Goal: Task Accomplishment & Management: Manage account settings

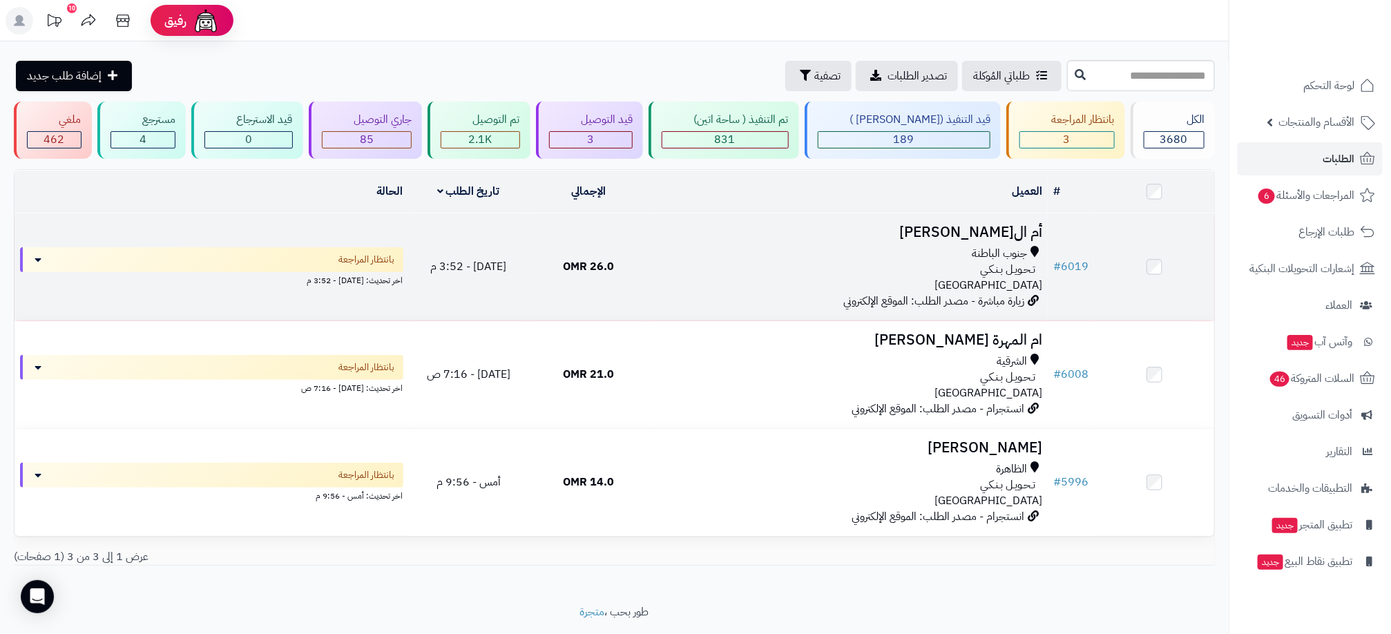
click at [827, 268] on div "تـحـويـل بـنـكـي" at bounding box center [848, 270] width 388 height 16
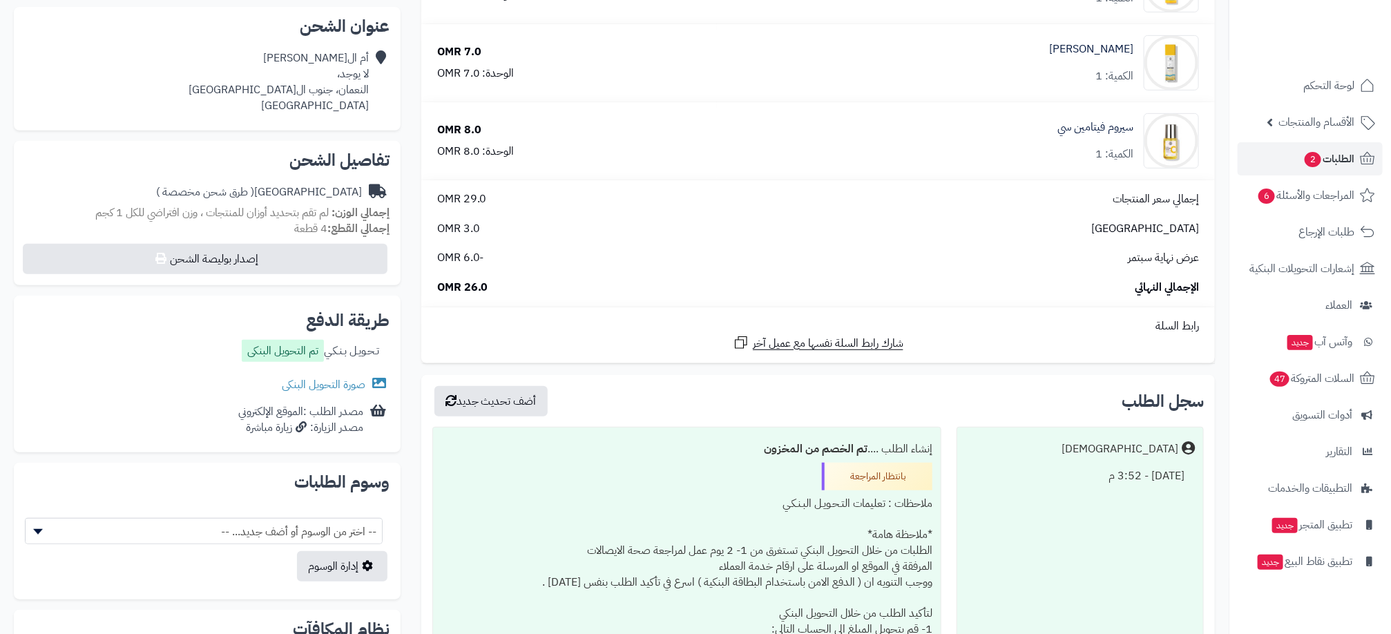
scroll to position [311, 0]
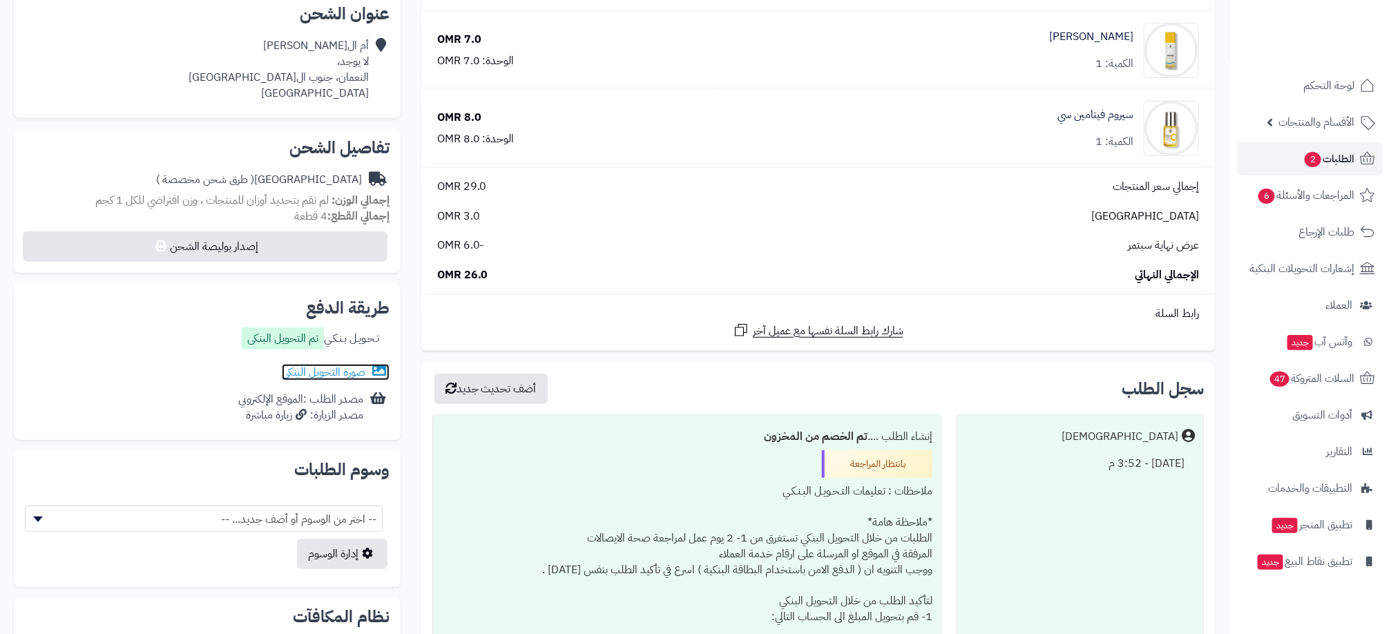
click at [316, 371] on link "صورة التحويل البنكى" at bounding box center [336, 372] width 108 height 17
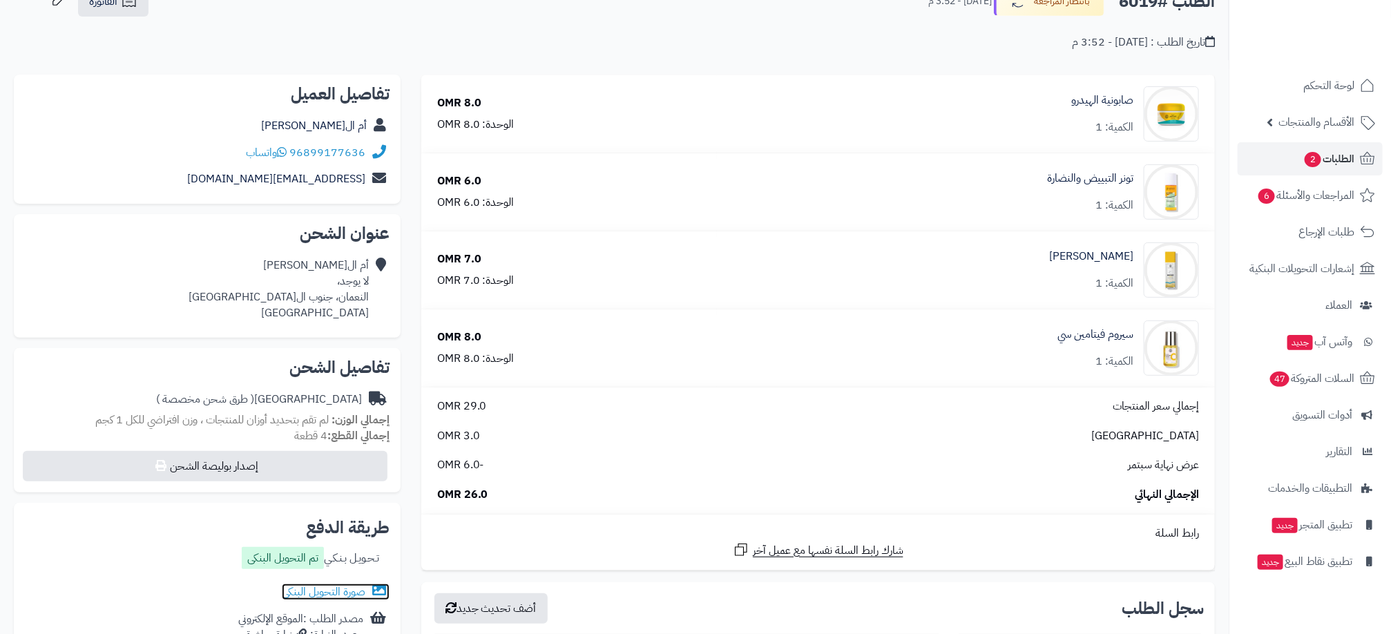
scroll to position [0, 0]
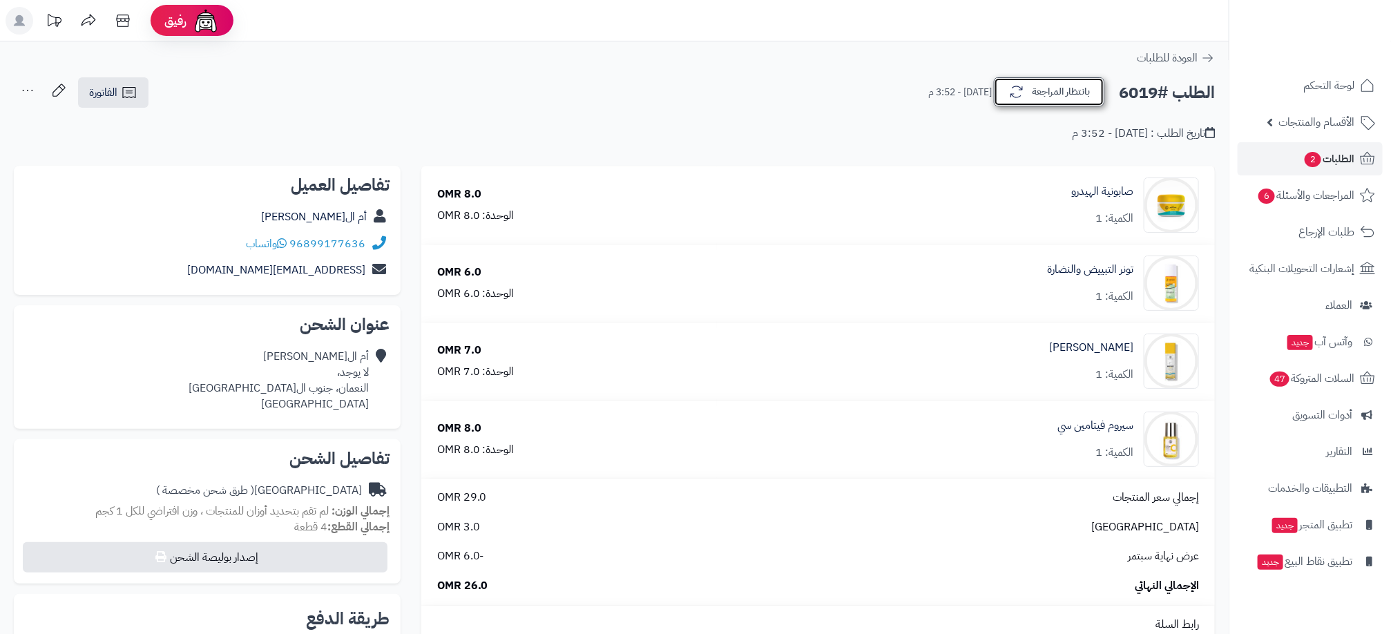
click at [1069, 91] on button "بانتظار المراجعة" at bounding box center [1049, 91] width 110 height 29
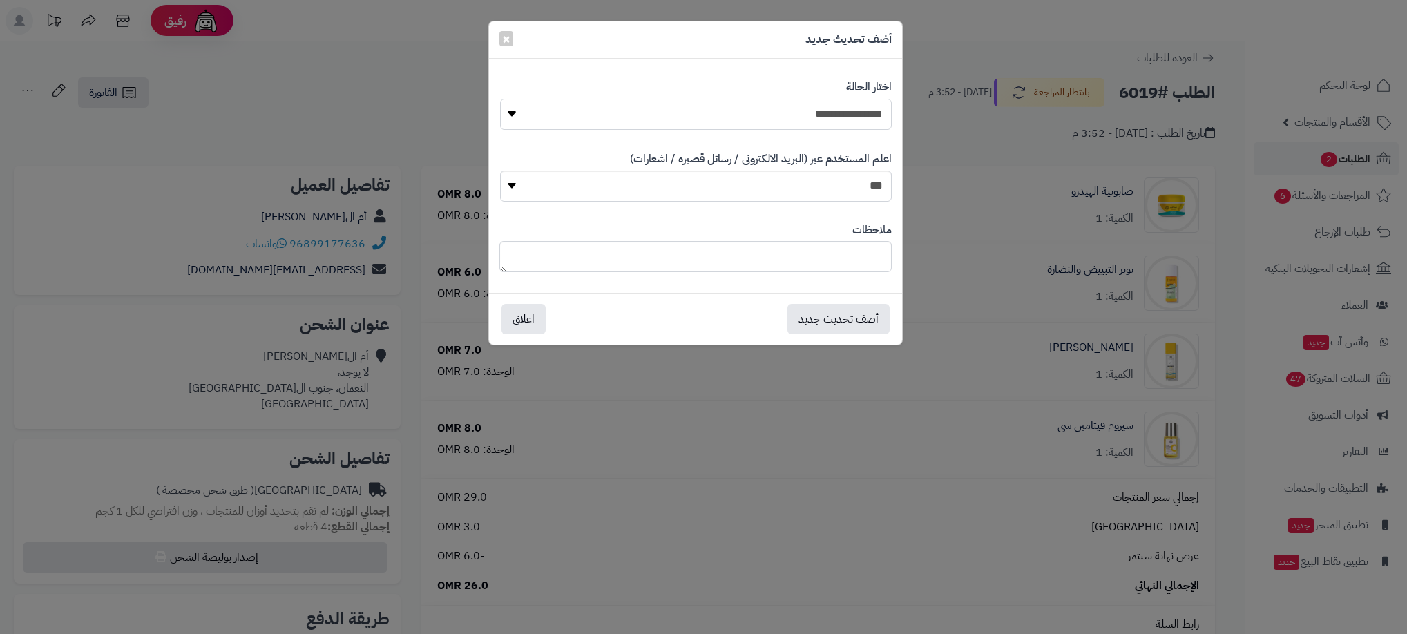
drag, startPoint x: 845, startPoint y: 114, endPoint x: 840, endPoint y: 120, distance: 8.3
click at [845, 114] on select "**********" at bounding box center [696, 114] width 392 height 31
select select "**"
click at [500, 99] on select "**********" at bounding box center [696, 114] width 392 height 31
click at [839, 320] on button "أضف تحديث جديد" at bounding box center [838, 318] width 102 height 30
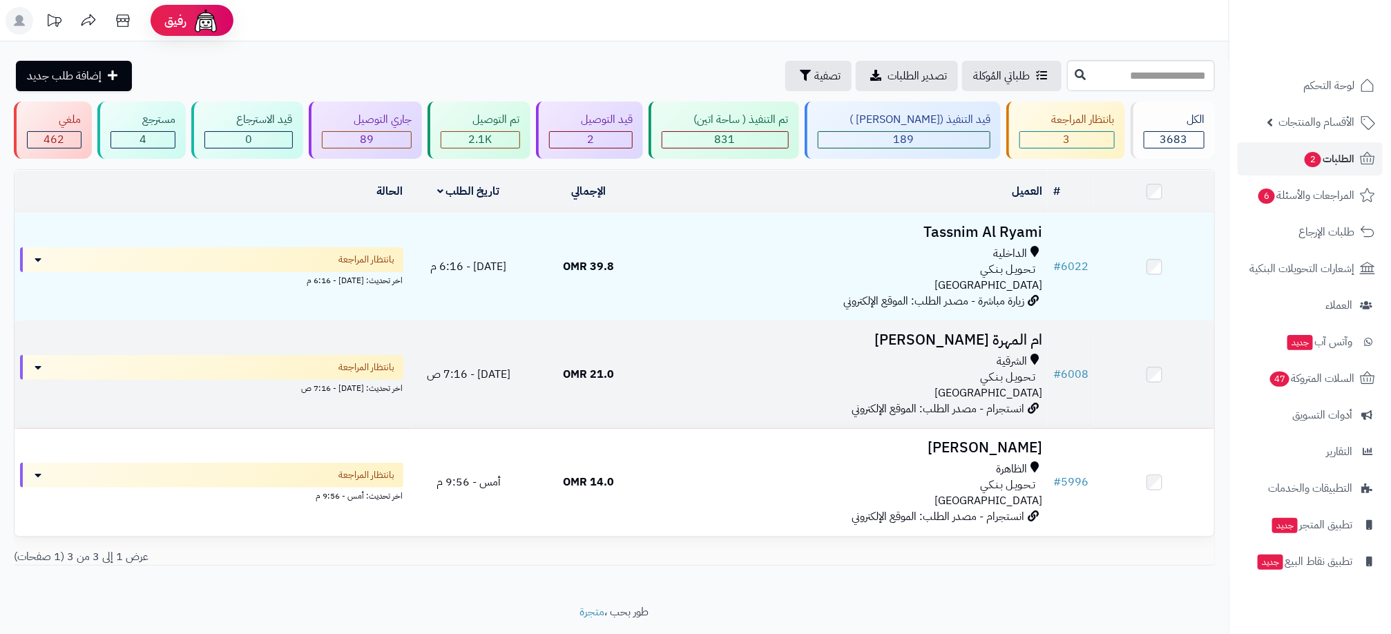
click at [843, 411] on td "ام المهرة المسكرية الشرقية تـحـويـل بـنـكـي عمان انستجرام - مصدر الطلب: الموقع …" at bounding box center [847, 374] width 399 height 107
click at [668, 356] on div "الشرقية" at bounding box center [848, 362] width 388 height 16
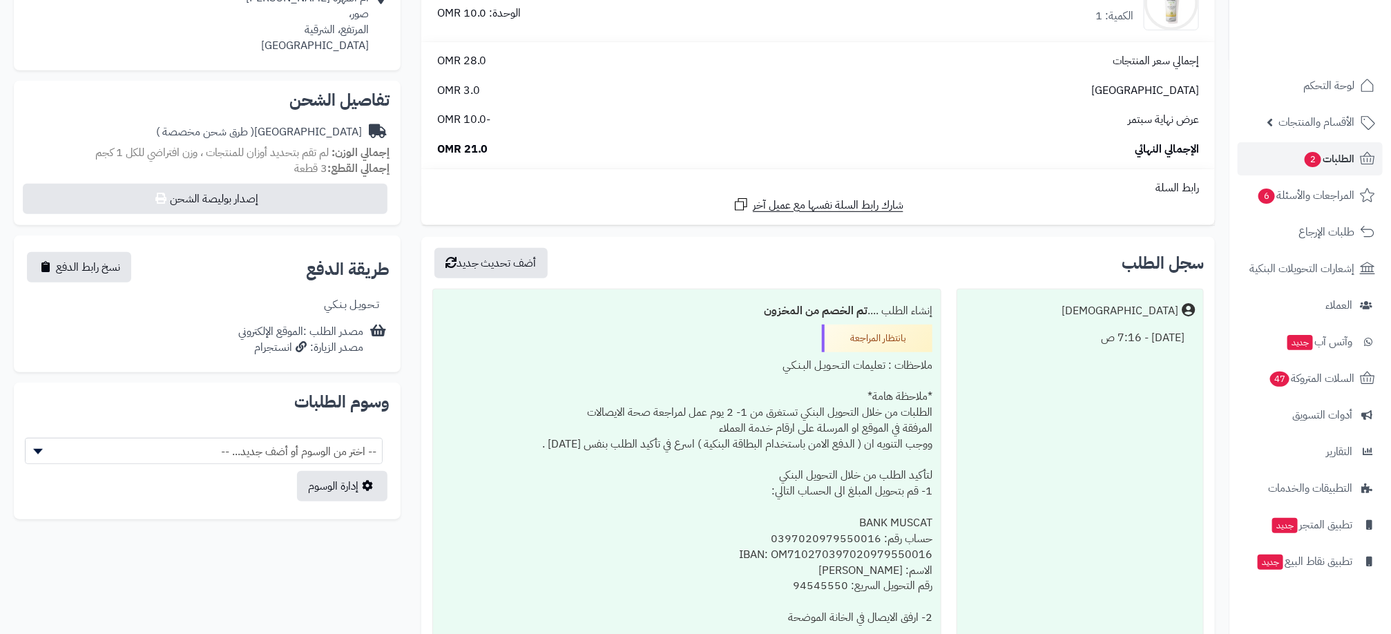
scroll to position [414, 0]
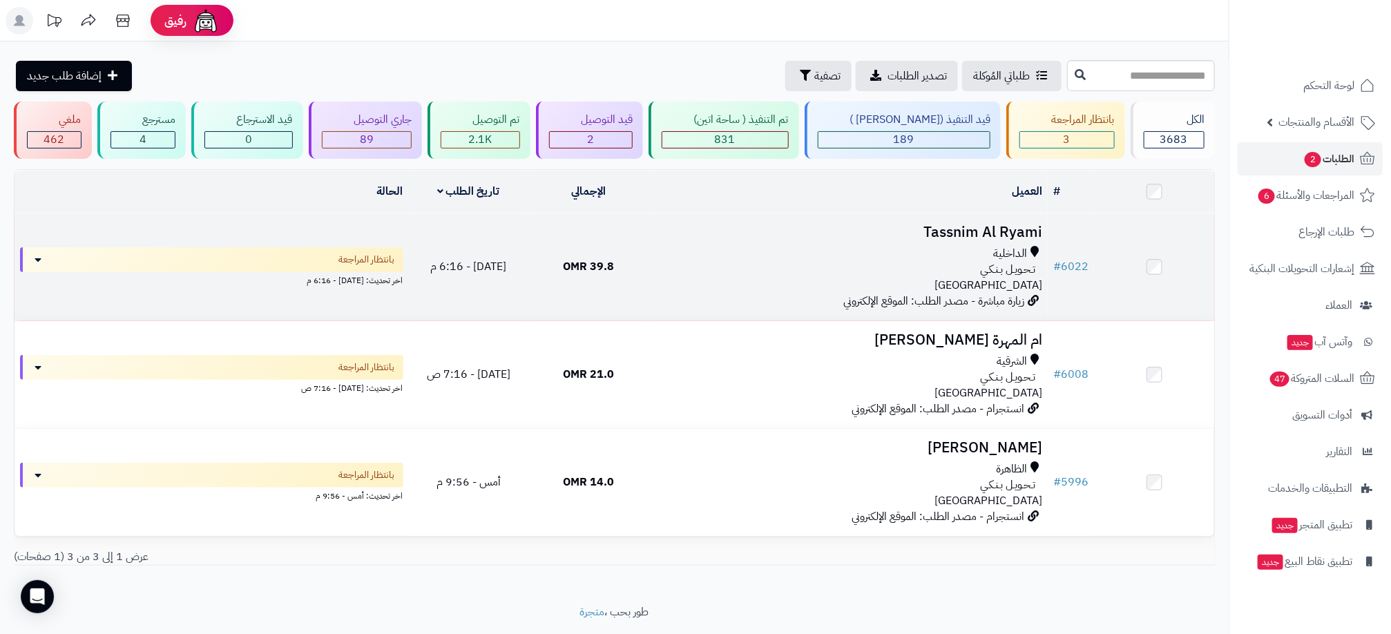
click at [816, 274] on div "تـحـويـل بـنـكـي" at bounding box center [848, 270] width 388 height 16
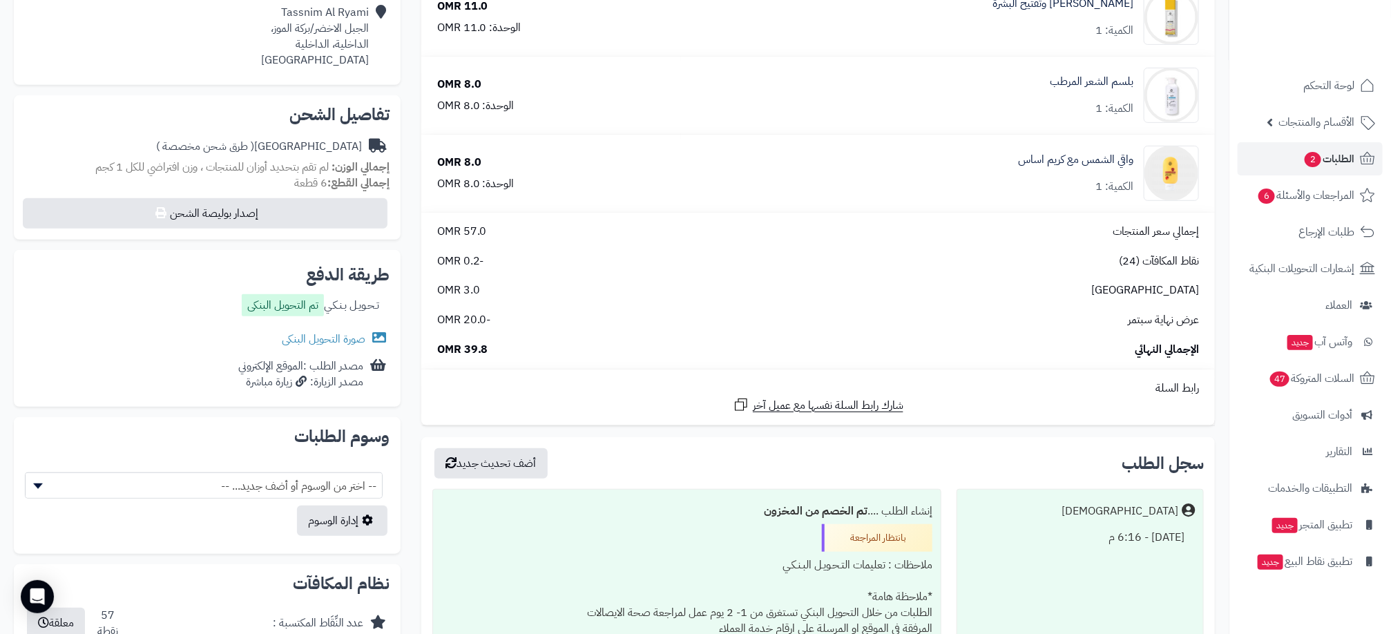
scroll to position [414, 0]
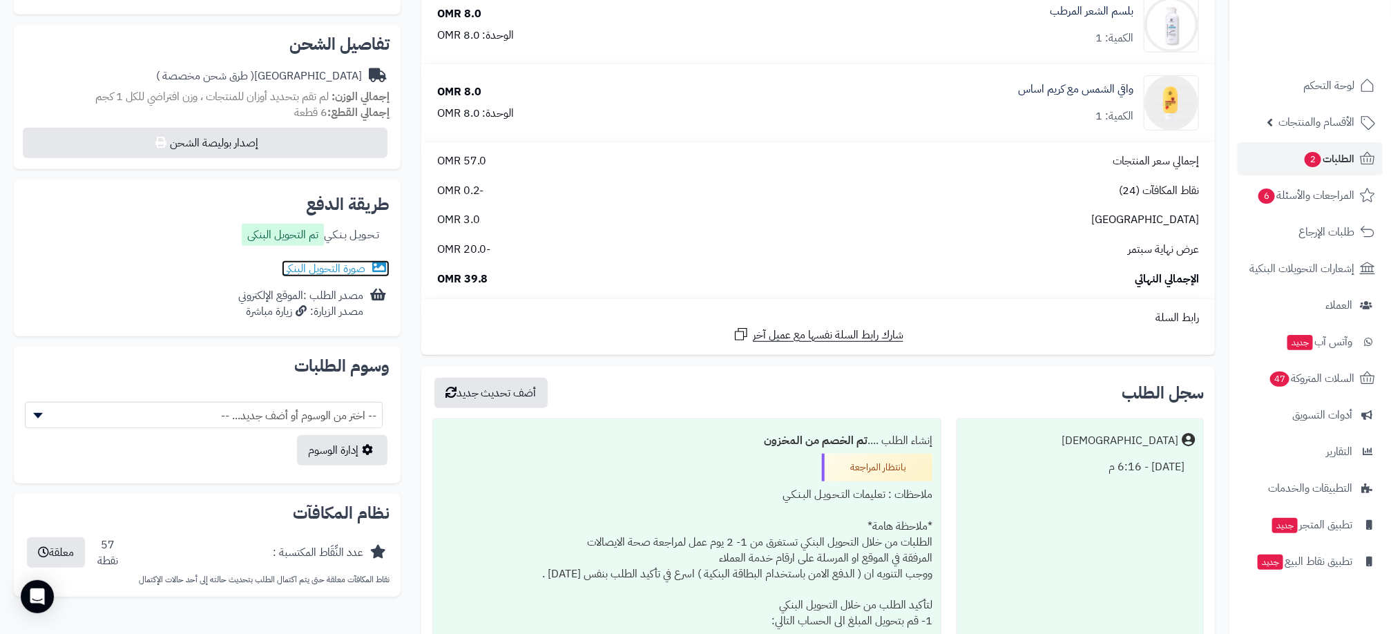
click at [305, 265] on link "صورة التحويل البنكى" at bounding box center [336, 268] width 108 height 17
